Goal: Information Seeking & Learning: Learn about a topic

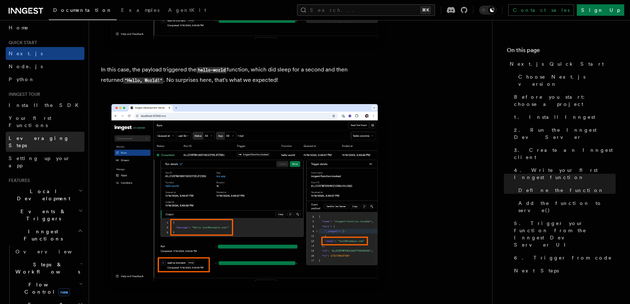
scroll to position [101, 0]
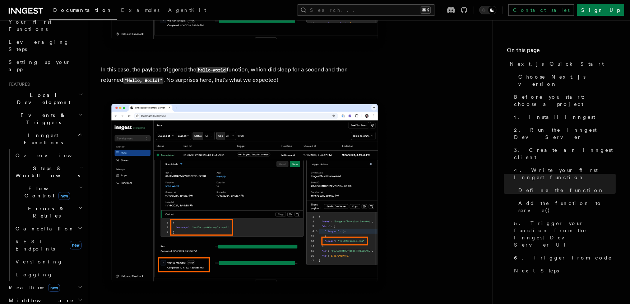
click at [58, 192] on span "new" at bounding box center [64, 196] width 12 height 8
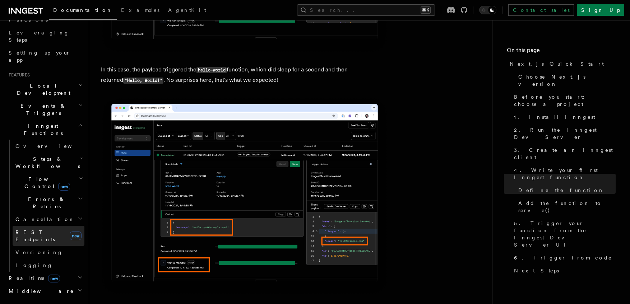
scroll to position [116, 0]
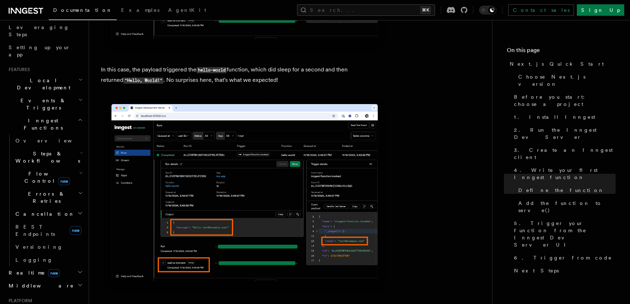
click at [51, 266] on h2 "Realtime new" at bounding box center [45, 272] width 79 height 13
click at [51, 296] on span "React hooks / Next.js" at bounding box center [47, 302] width 64 height 13
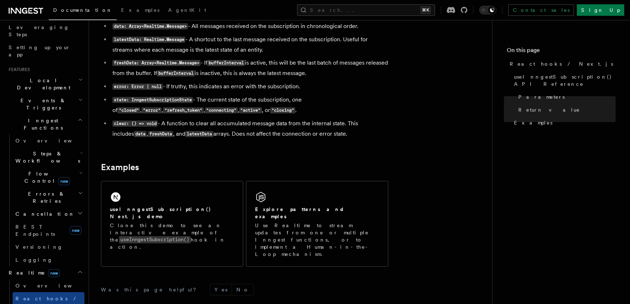
scroll to position [708, 0]
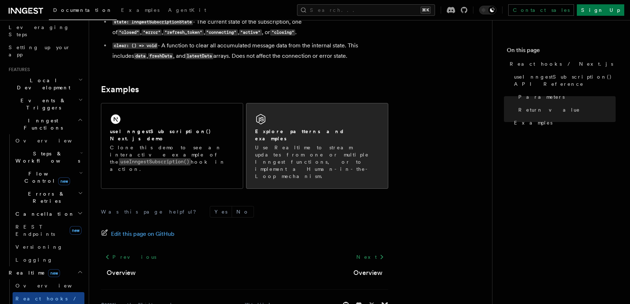
click at [316, 149] on p "Use Realtime to stream updates from one or multiple Inngest functions, or to im…" at bounding box center [317, 162] width 124 height 36
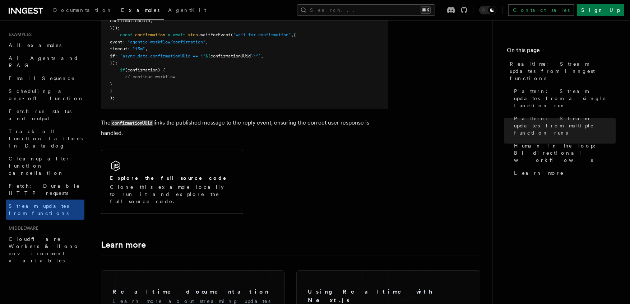
scroll to position [1652, 0]
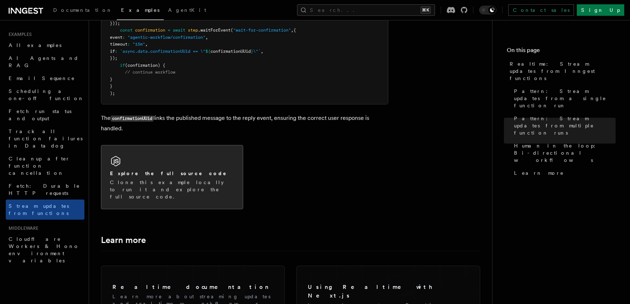
click at [222, 145] on div "Explore the full source code Clone this example locally to run it and explore t…" at bounding box center [171, 177] width 141 height 64
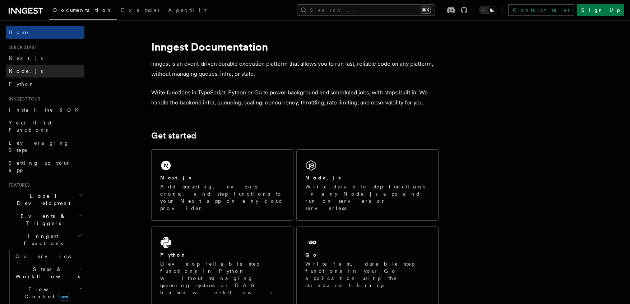
click at [42, 71] on link "Node.js" at bounding box center [45, 71] width 79 height 13
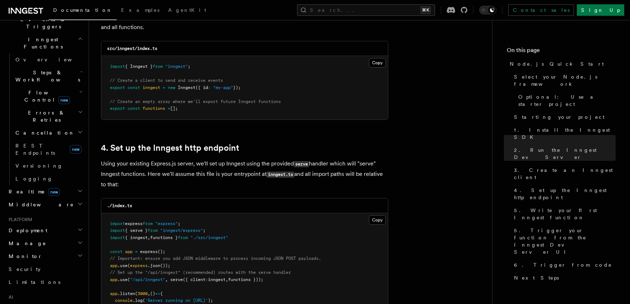
scroll to position [234, 0]
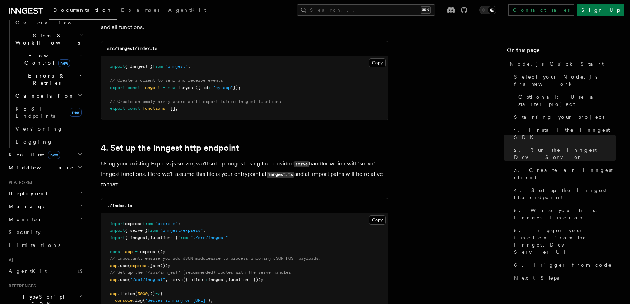
click at [48, 151] on span "new" at bounding box center [54, 155] width 12 height 8
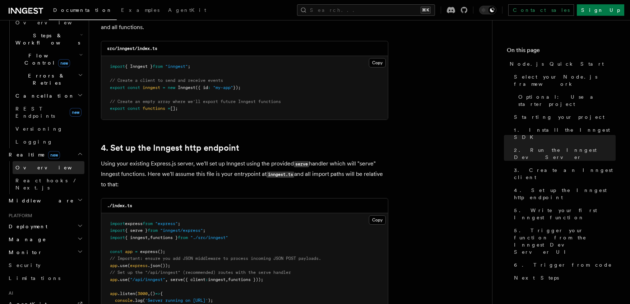
click at [41, 161] on link "Overview" at bounding box center [49, 167] width 72 height 13
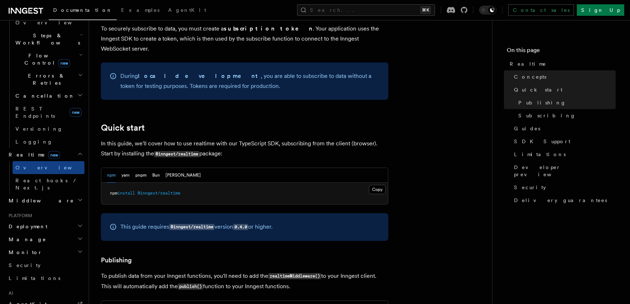
scroll to position [445, 0]
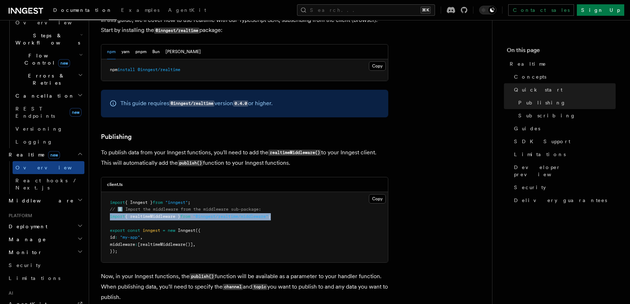
drag, startPoint x: 277, startPoint y: 206, endPoint x: 107, endPoint y: 206, distance: 170.2
click at [107, 206] on pre "import { Inngest } from "inngest" ; // ℹ️ Import the middleware from the middle…" at bounding box center [244, 227] width 287 height 70
copy span "import { realtimeMiddleware } from "@inngest/realtime/middleware" ;"
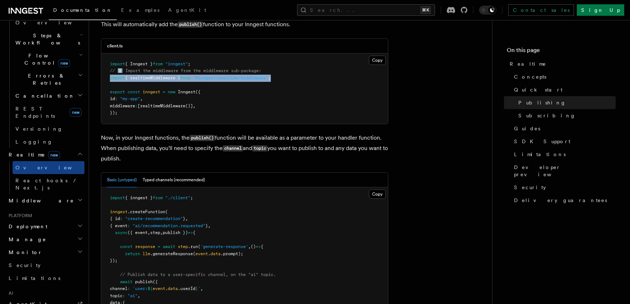
scroll to position [639, 0]
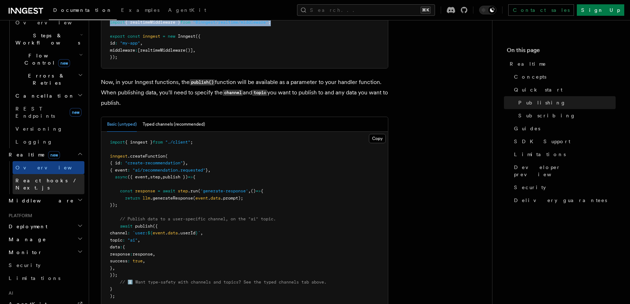
click at [56, 178] on span "React hooks / Next.js" at bounding box center [47, 184] width 64 height 13
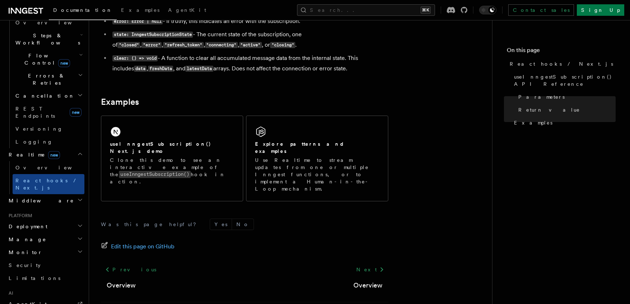
scroll to position [691, 0]
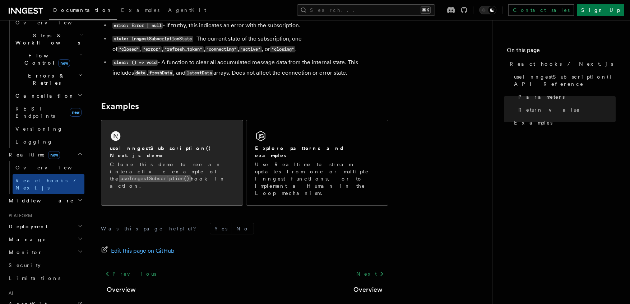
click at [163, 161] on p "Clone this demo to see an interactive example of the useInngestSubscription() h…" at bounding box center [172, 175] width 124 height 29
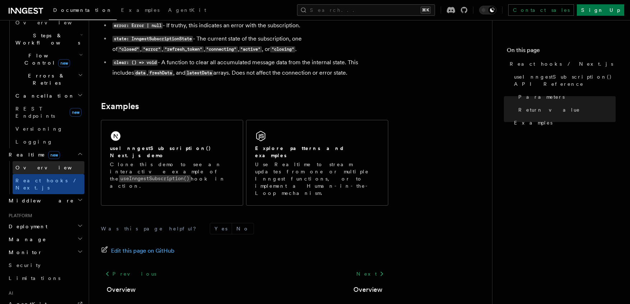
click at [37, 161] on link "Overview" at bounding box center [49, 167] width 72 height 13
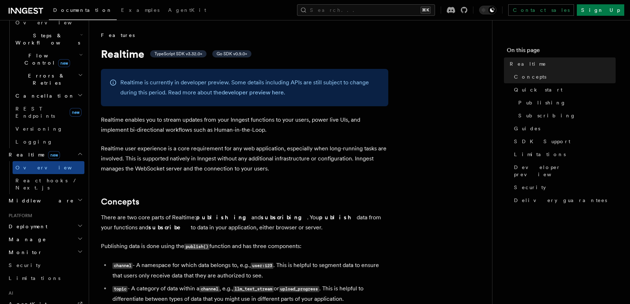
scroll to position [157, 0]
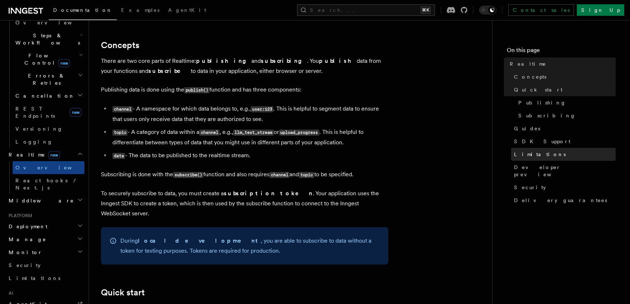
click at [535, 156] on span "Limitations" at bounding box center [540, 154] width 52 height 7
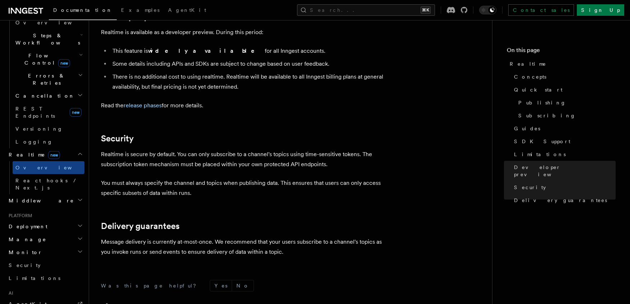
scroll to position [1971, 0]
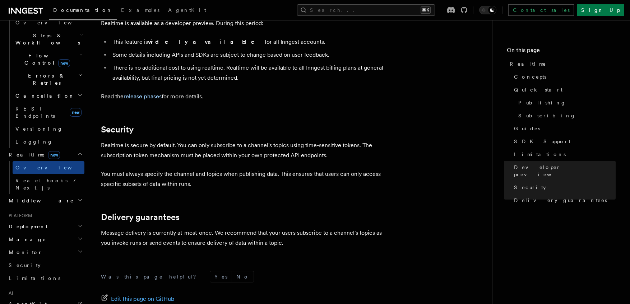
click at [48, 194] on h2 "Middleware" at bounding box center [45, 200] width 79 height 13
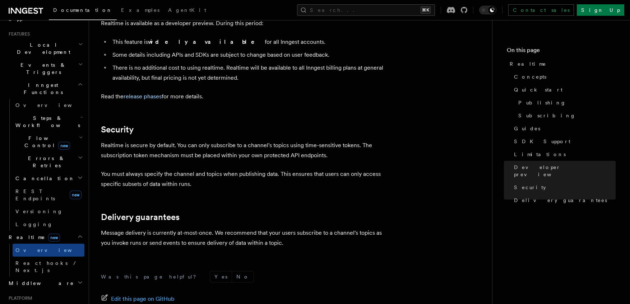
scroll to position [155, 0]
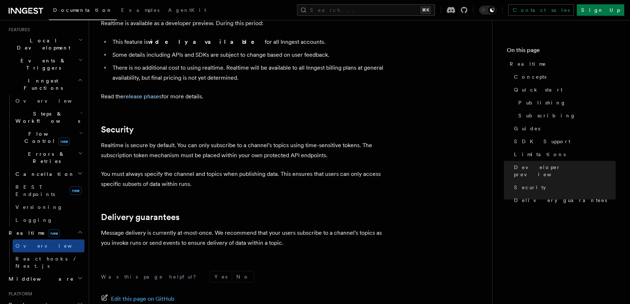
click at [58, 138] on span "new" at bounding box center [64, 142] width 12 height 8
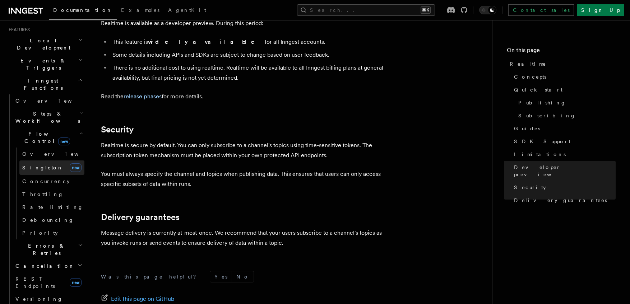
click at [49, 160] on link "Singleton new" at bounding box center [51, 167] width 65 height 14
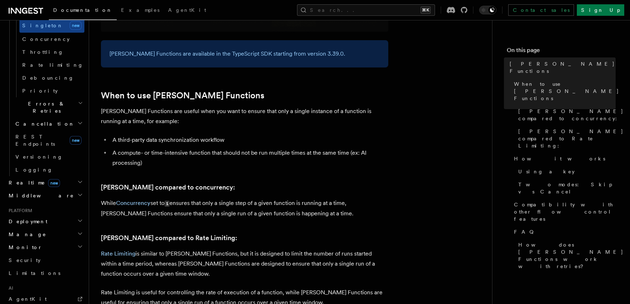
scroll to position [328, 0]
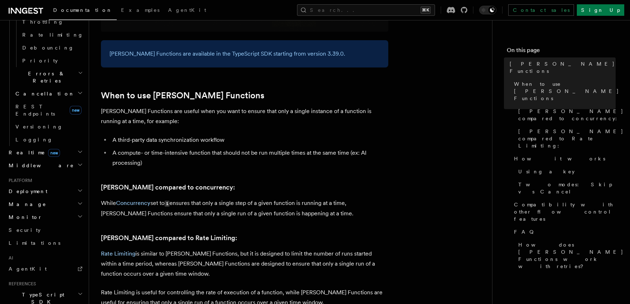
click at [51, 185] on h2 "Deployment" at bounding box center [45, 191] width 79 height 13
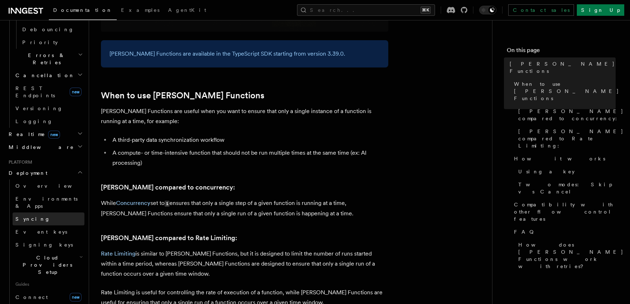
scroll to position [360, 0]
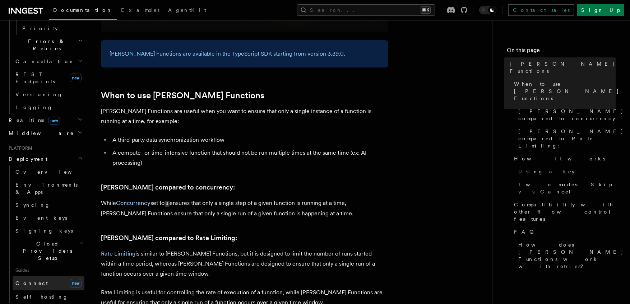
click at [53, 276] on link "Connect new" at bounding box center [49, 283] width 72 height 14
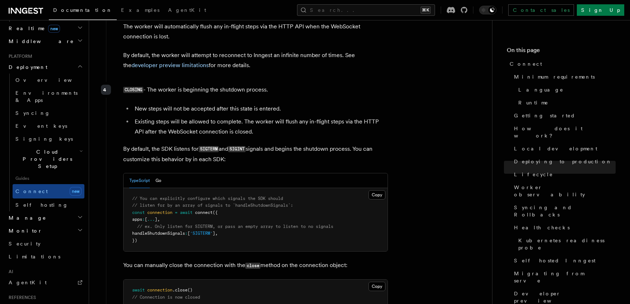
scroll to position [2193, 0]
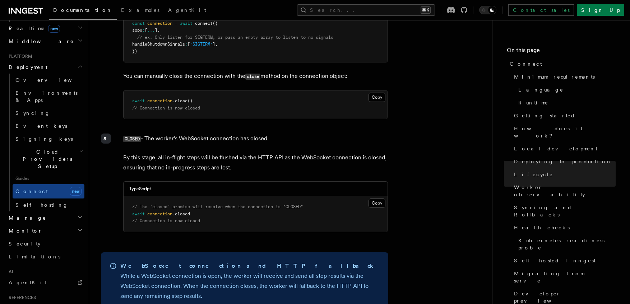
click at [30, 224] on h2 "Monitor" at bounding box center [45, 230] width 79 height 13
click at [34, 255] on span "Observability & metrics" at bounding box center [52, 261] width 74 height 13
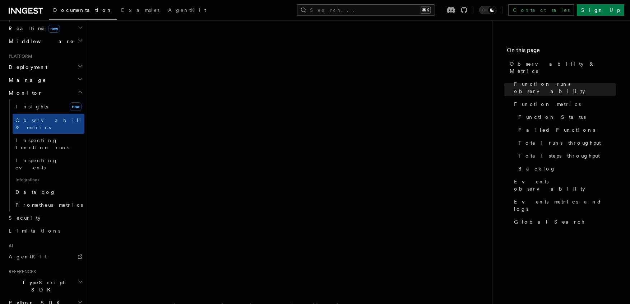
scroll to position [398, 0]
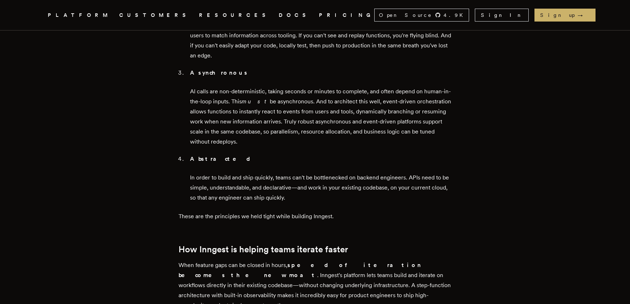
scroll to position [1182, 0]
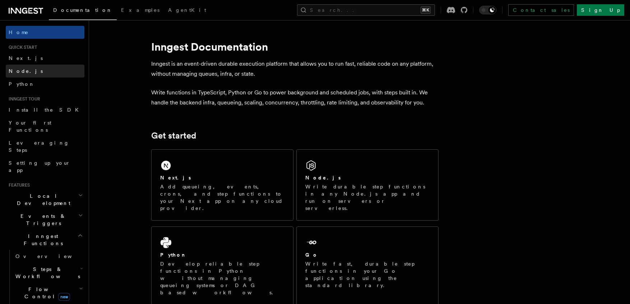
click at [48, 74] on link "Node.js" at bounding box center [45, 71] width 79 height 13
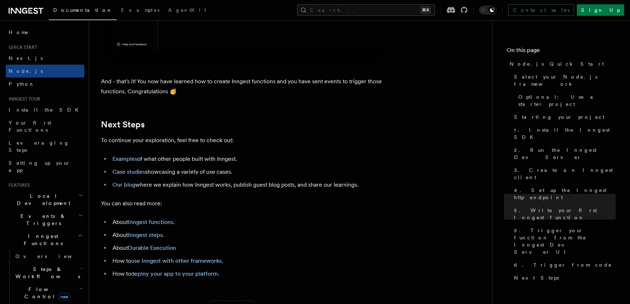
scroll to position [4435, 0]
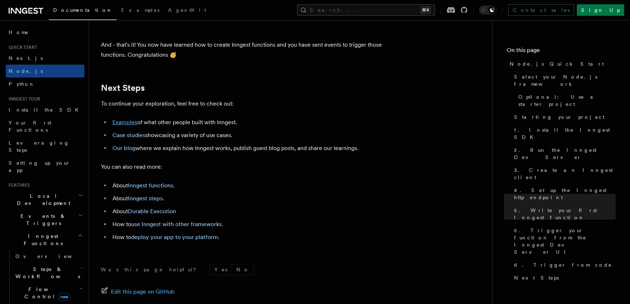
click at [130, 126] on link "Examples" at bounding box center [124, 122] width 25 height 7
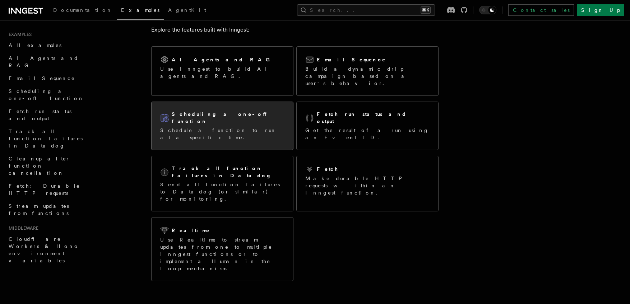
scroll to position [95, 0]
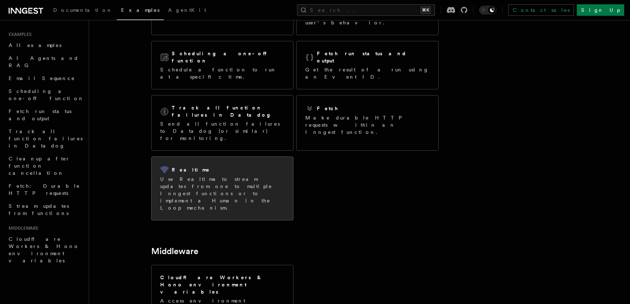
click at [275, 176] on p "Use Realtime to stream updates from one to multiple Inngest functions or to imp…" at bounding box center [222, 194] width 124 height 36
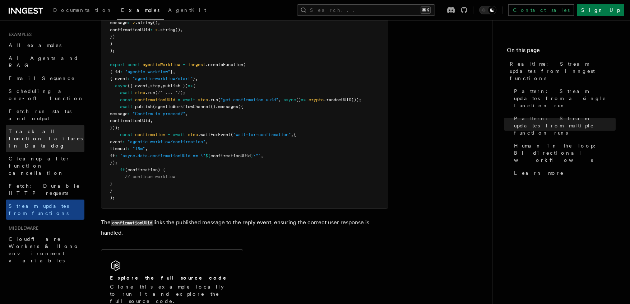
scroll to position [1538, 0]
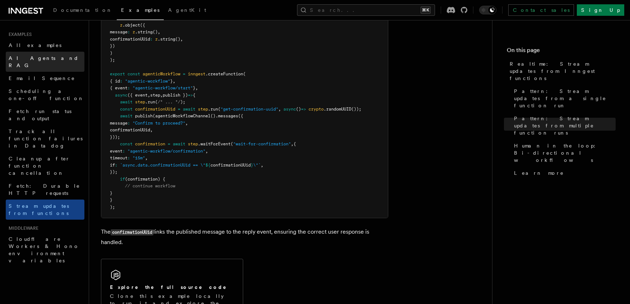
click at [51, 55] on span "AI Agents and RAG" at bounding box center [44, 61] width 70 height 13
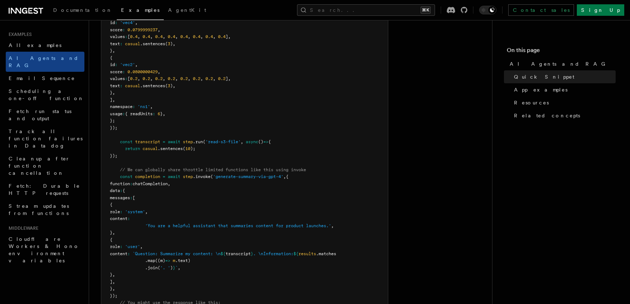
scroll to position [365, 0]
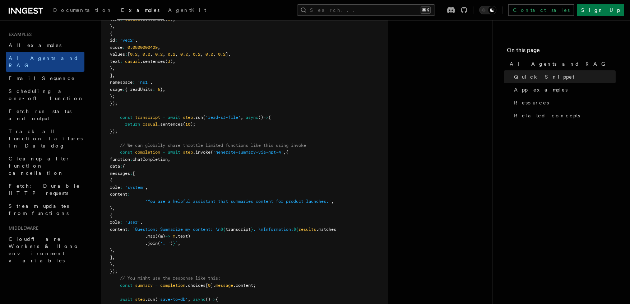
click at [316, 229] on span "results" at bounding box center [307, 229] width 18 height 5
click at [190, 236] on span ".text)" at bounding box center [182, 236] width 15 height 5
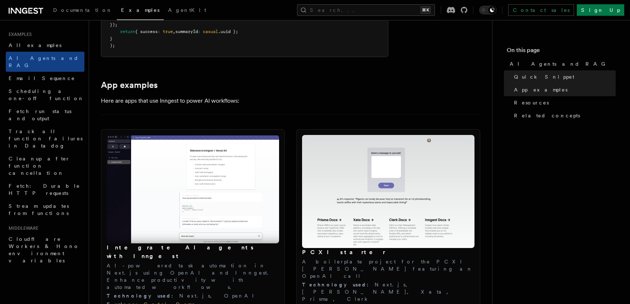
scroll to position [703, 0]
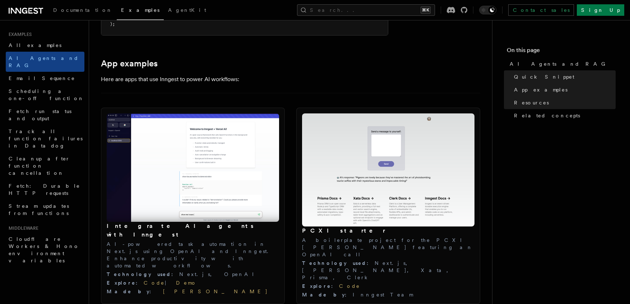
click at [153, 225] on h3 "Integrate AI agents with Inngest" at bounding box center [193, 230] width 172 height 17
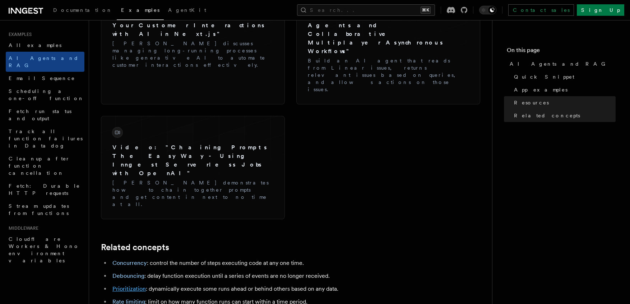
scroll to position [1250, 0]
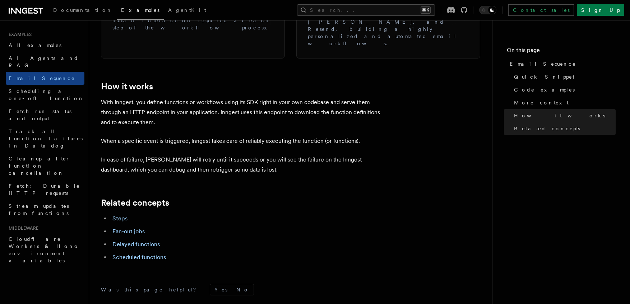
scroll to position [1130, 0]
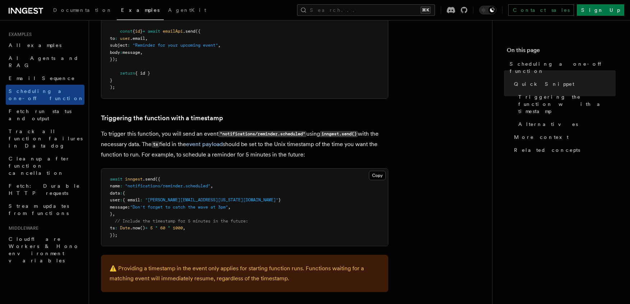
scroll to position [199, 0]
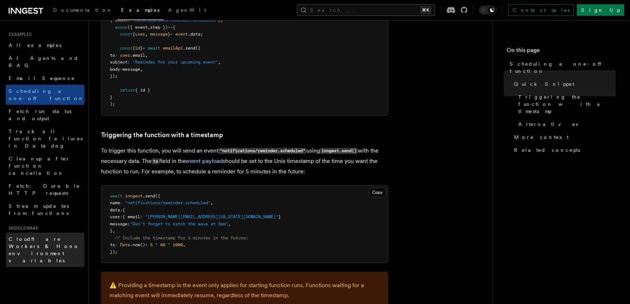
click at [65, 236] on span "Cloudflare Workers & Hono environment variables" at bounding box center [44, 249] width 71 height 27
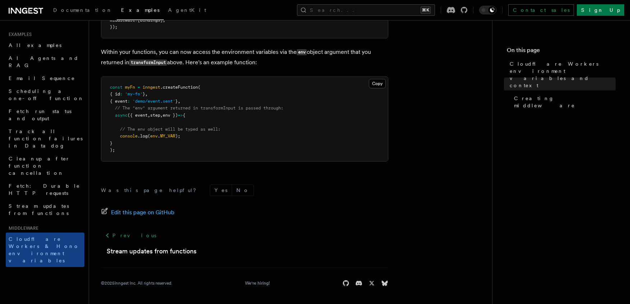
scroll to position [453, 0]
click at [165, 248] on link "Stream updates from functions" at bounding box center [152, 251] width 90 height 10
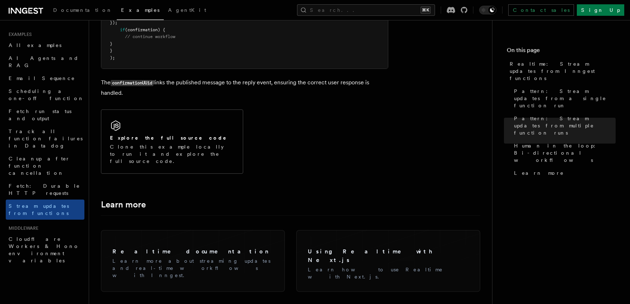
scroll to position [1761, 0]
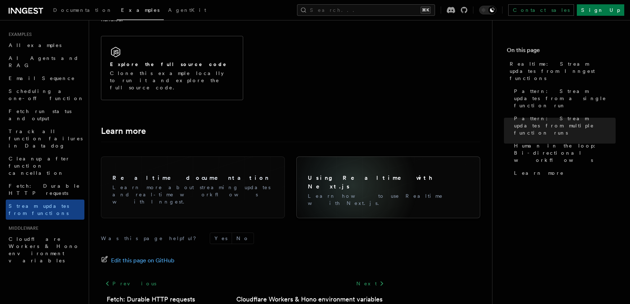
click at [353, 192] on p "Learn how to use Realtime with Next.js." at bounding box center [388, 199] width 161 height 14
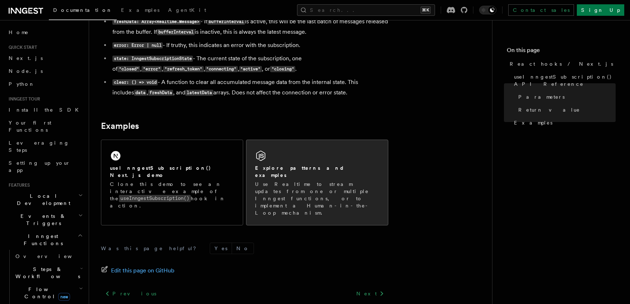
scroll to position [708, 0]
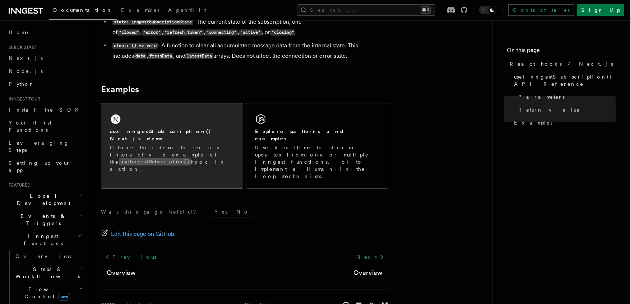
click at [154, 120] on div "useInngestSubscription() Next.js demo Clone this demo to see an interactive exa…" at bounding box center [171, 142] width 141 height 78
